Goal: Obtain resource: Obtain resource

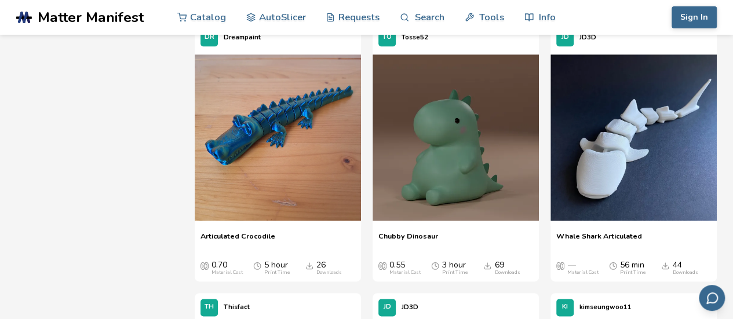
scroll to position [705, 0]
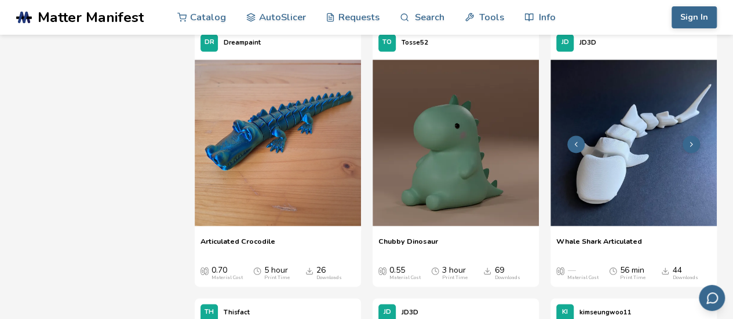
click at [618, 158] on img at bounding box center [633, 143] width 166 height 166
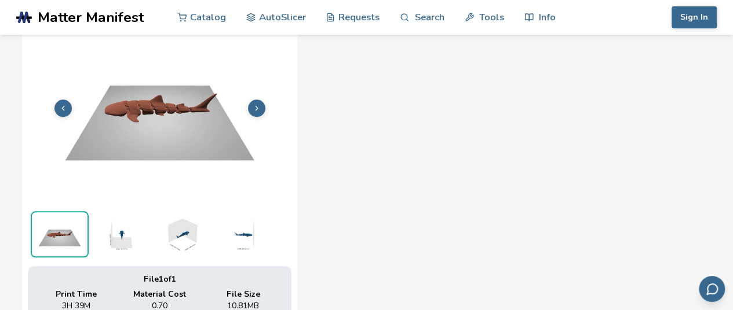
scroll to position [452, 0]
click at [260, 107] on icon at bounding box center [257, 108] width 8 height 8
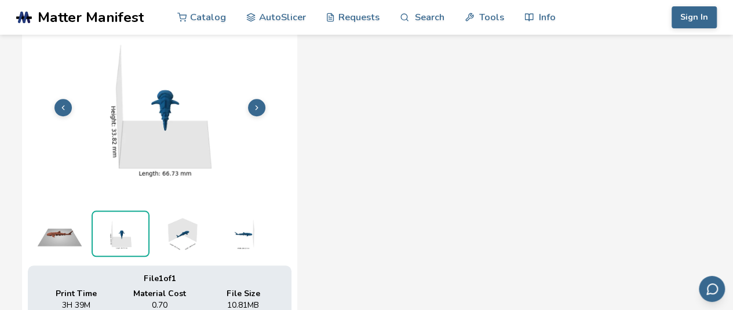
click at [260, 107] on icon at bounding box center [257, 108] width 8 height 8
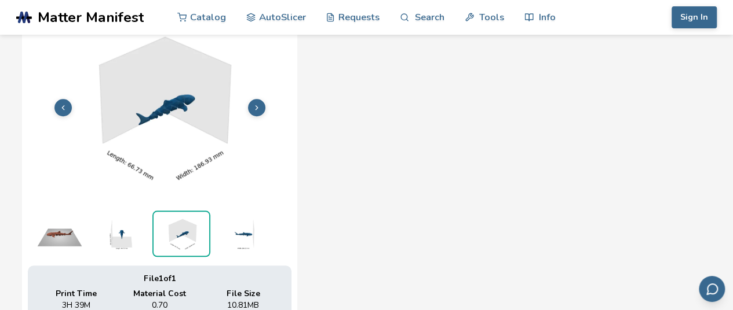
click at [260, 107] on icon at bounding box center [257, 108] width 8 height 8
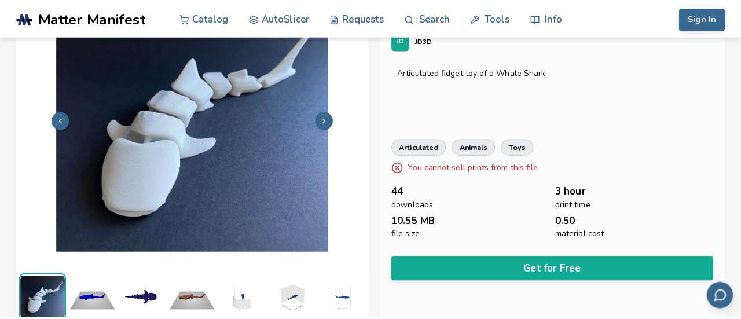
scroll to position [71, 0]
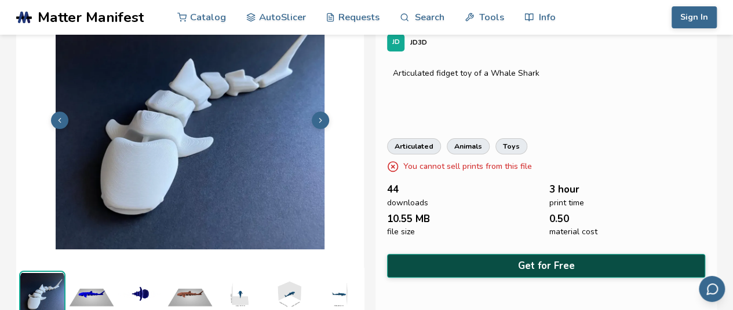
click at [583, 266] on button "Get for Free" at bounding box center [546, 266] width 318 height 24
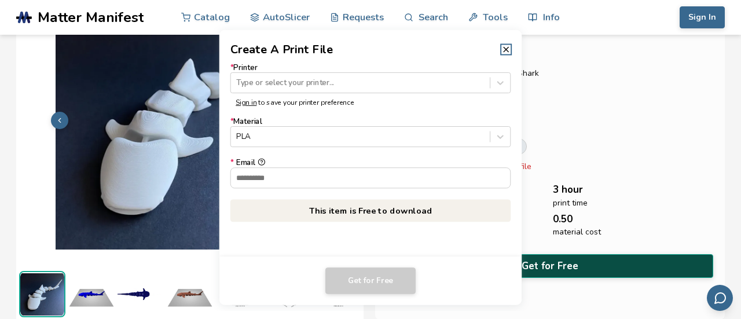
scroll to position [0, 551]
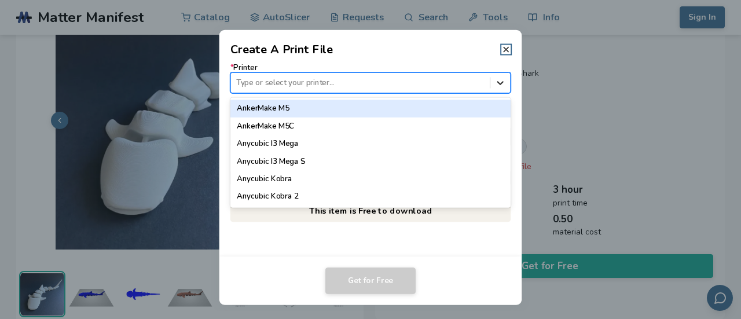
click at [498, 78] on icon at bounding box center [500, 82] width 11 height 11
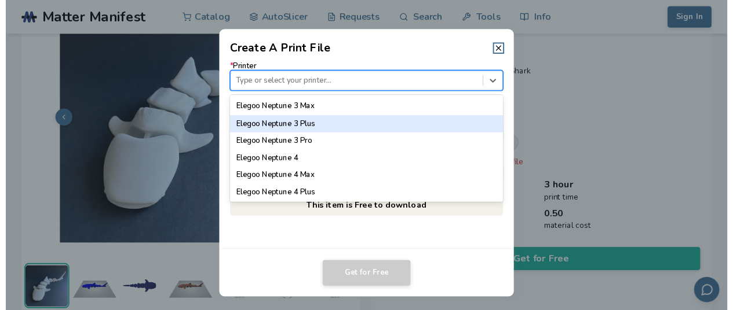
scroll to position [502, 0]
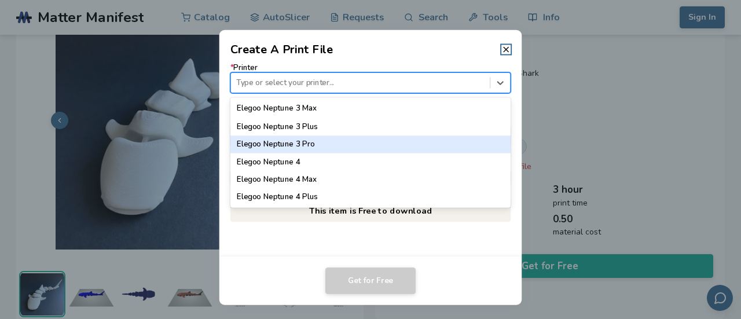
click at [403, 146] on div "Elegoo Neptune 3 Pro" at bounding box center [371, 144] width 281 height 17
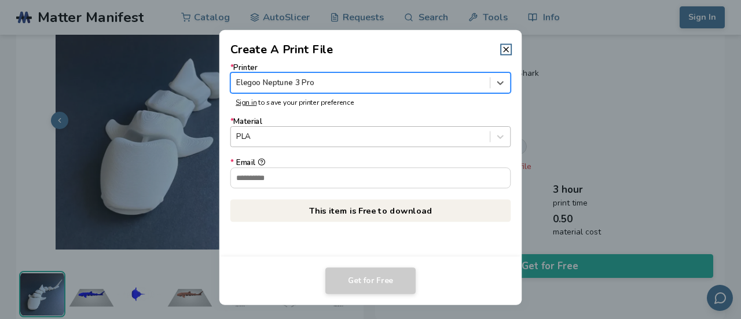
click at [489, 138] on div "PLA" at bounding box center [360, 137] width 259 height 16
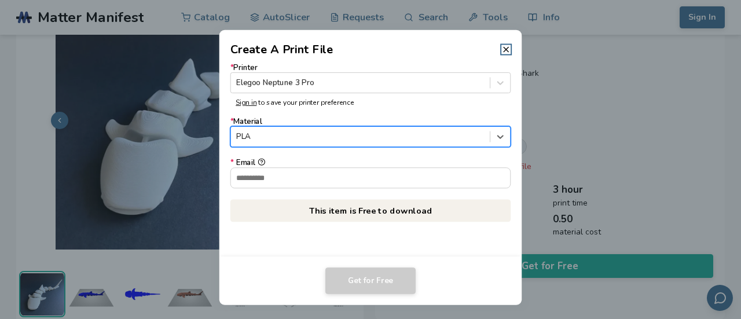
click at [489, 138] on div "PLA" at bounding box center [360, 137] width 259 height 16
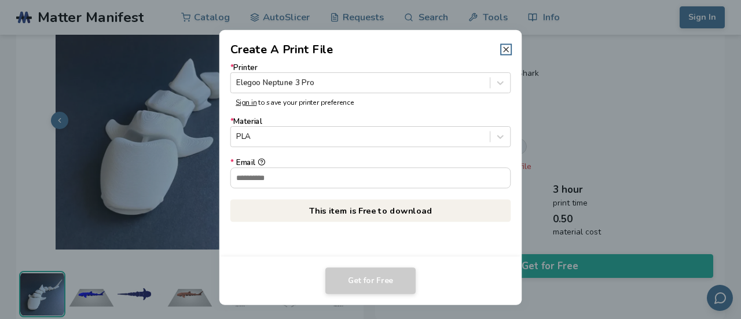
click at [510, 50] on icon at bounding box center [506, 49] width 9 height 9
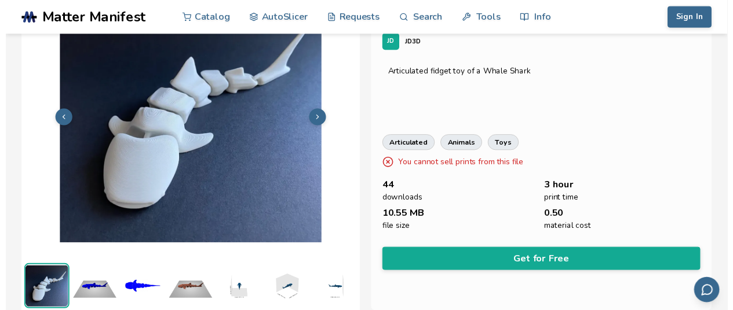
scroll to position [0, 546]
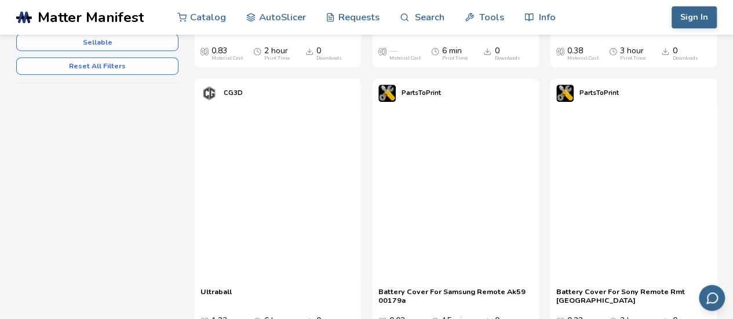
scroll to position [491, 0]
